Goal: Obtain resource: Obtain resource

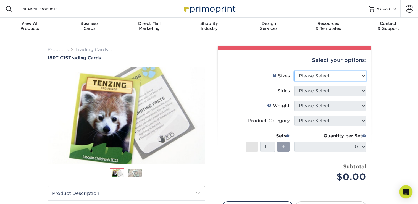
click at [329, 80] on select "Please Select 2.5" x 3.5"" at bounding box center [330, 76] width 72 height 10
select select "2.50x3.50"
click at [294, 71] on select "Please Select 2.5" x 3.5"" at bounding box center [330, 76] width 72 height 10
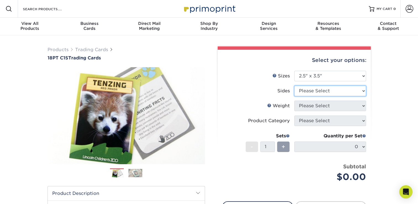
click at [325, 91] on select "Please Select Print Both Sides Print Front Only" at bounding box center [330, 91] width 72 height 10
select select "13abbda7-1d64-4f25-8bb2-c179b224825d"
click at [294, 86] on select "Please Select Print Both Sides Print Front Only" at bounding box center [330, 91] width 72 height 10
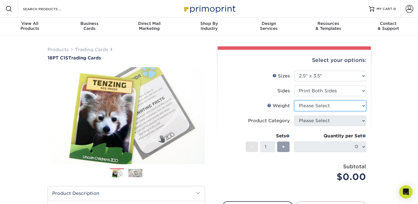
click at [323, 107] on select "Please Select 18PT C1S" at bounding box center [330, 105] width 72 height 10
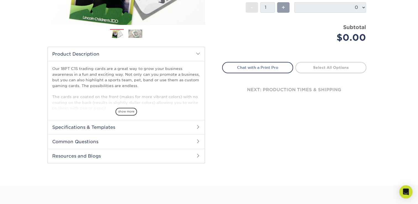
scroll to position [138, 0]
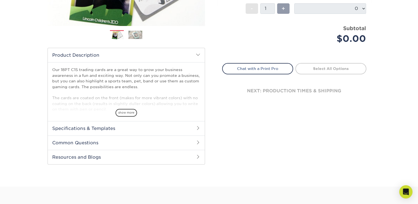
click at [182, 128] on h2 "Specifications & Templates" at bounding box center [126, 128] width 157 height 14
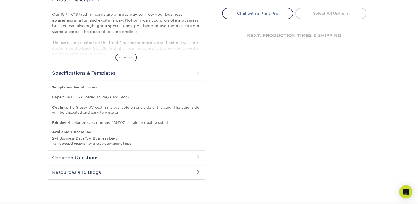
scroll to position [221, 0]
